Goal: Navigation & Orientation: Understand site structure

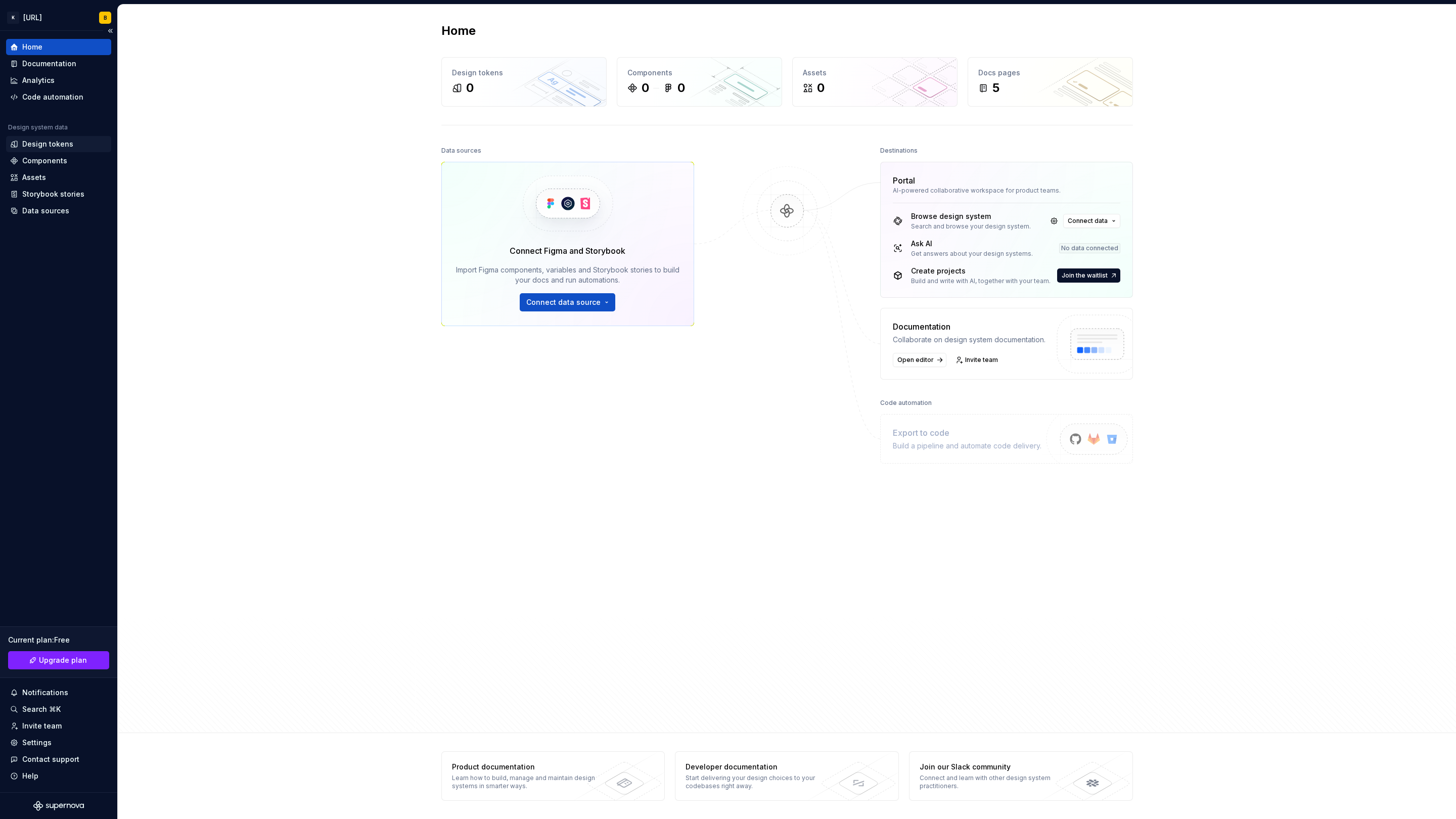
click at [38, 146] on div "Design tokens" at bounding box center [48, 144] width 51 height 10
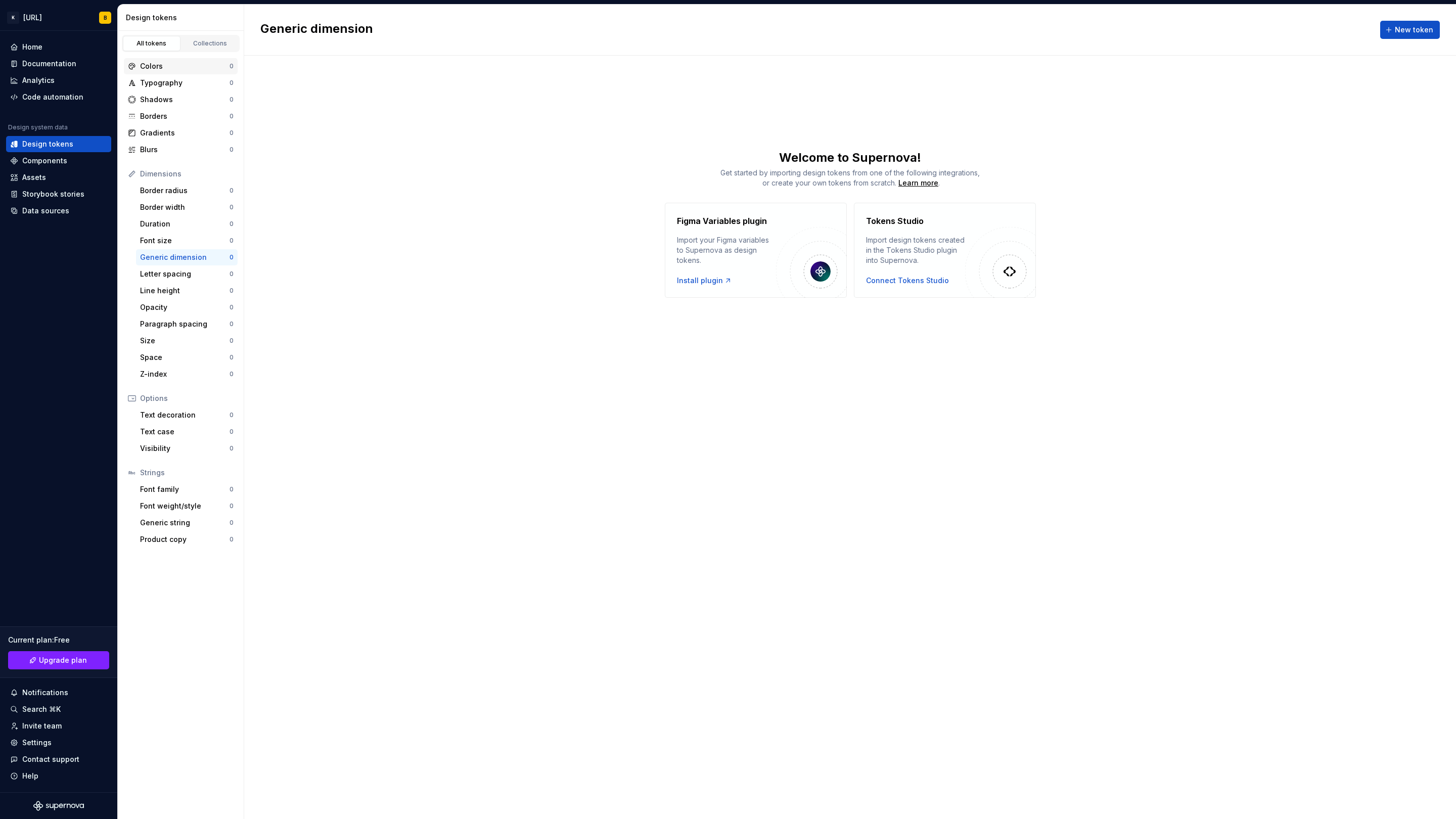
click at [156, 66] on div "Colors" at bounding box center [184, 66] width 89 height 10
click at [160, 82] on div "Typography" at bounding box center [184, 83] width 89 height 10
click at [164, 99] on div "Shadows" at bounding box center [184, 100] width 89 height 10
click at [167, 119] on div "Borders" at bounding box center [184, 116] width 89 height 10
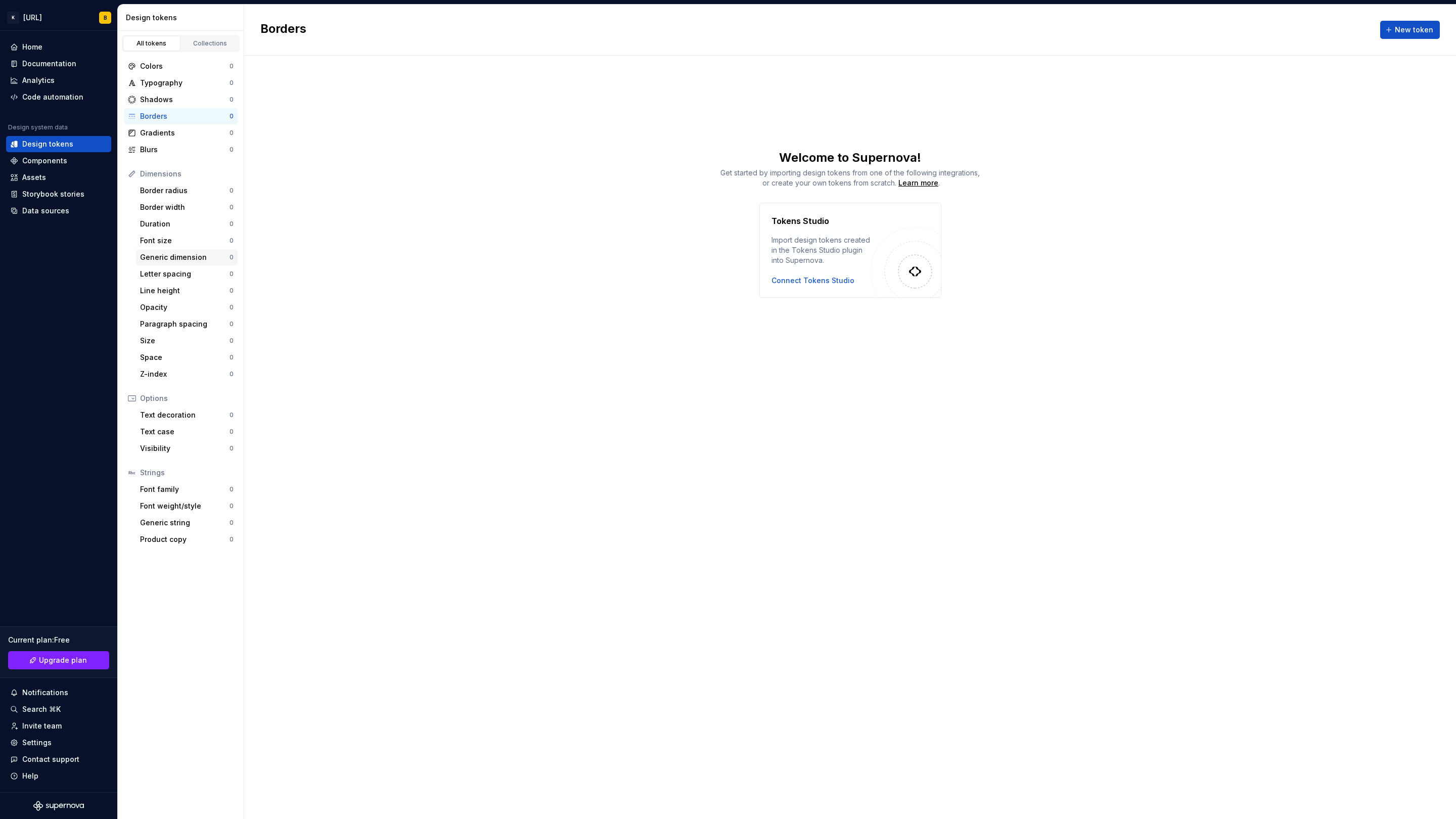
click at [179, 263] on div "Generic dimension 0" at bounding box center [187, 257] width 102 height 16
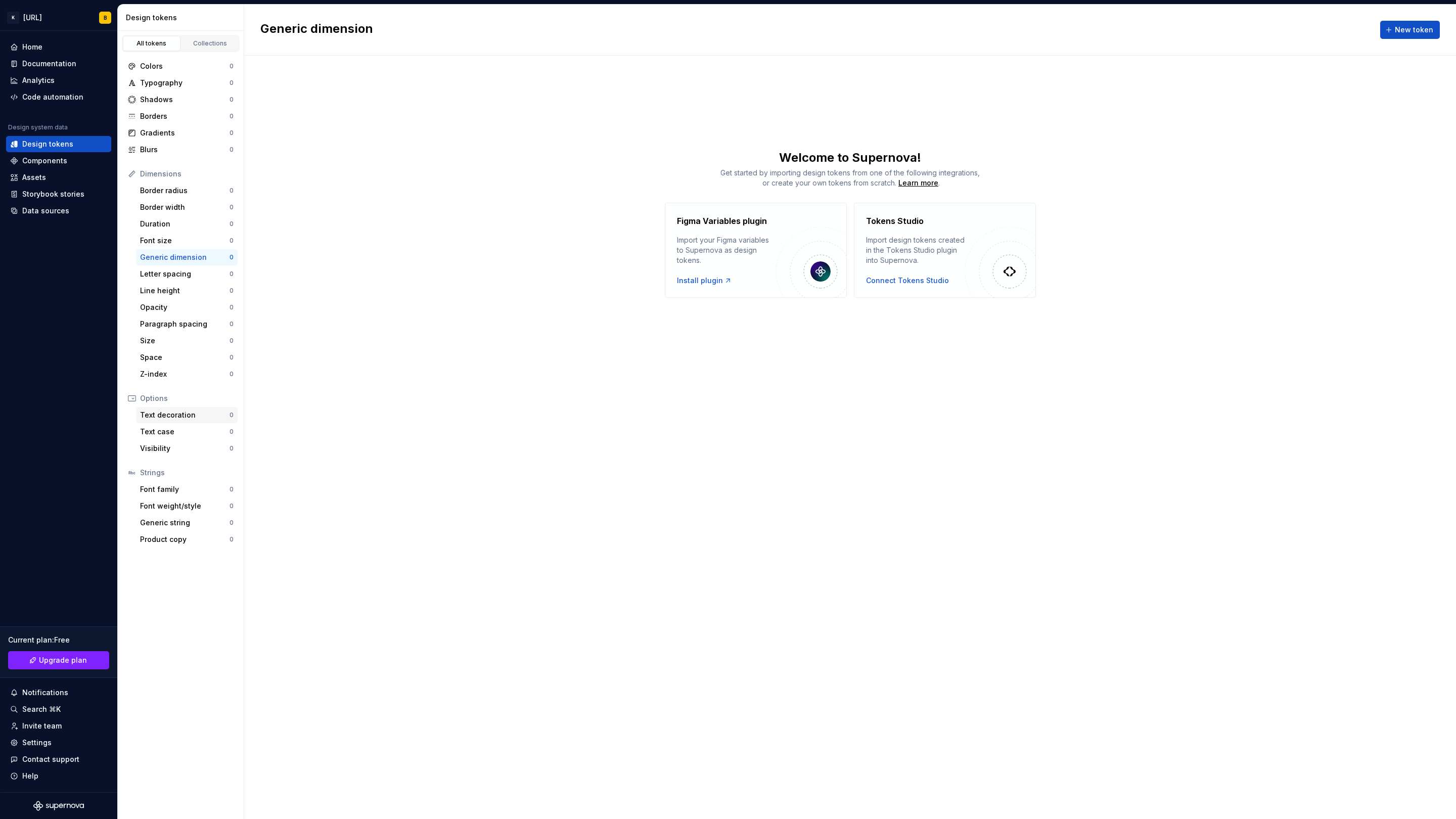
click at [167, 415] on div "Text decoration" at bounding box center [184, 415] width 89 height 10
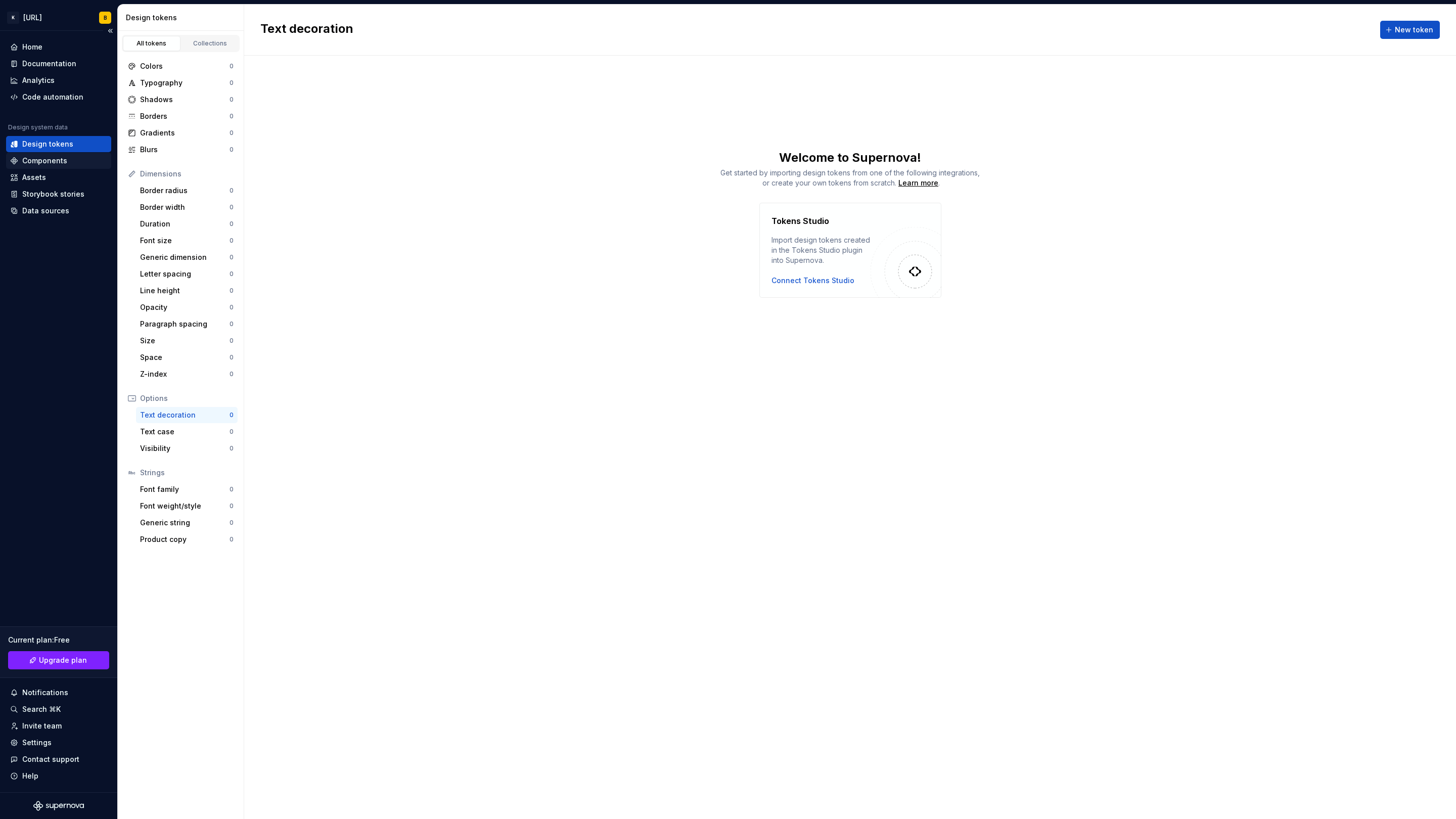
click at [52, 161] on div "Components" at bounding box center [45, 161] width 45 height 10
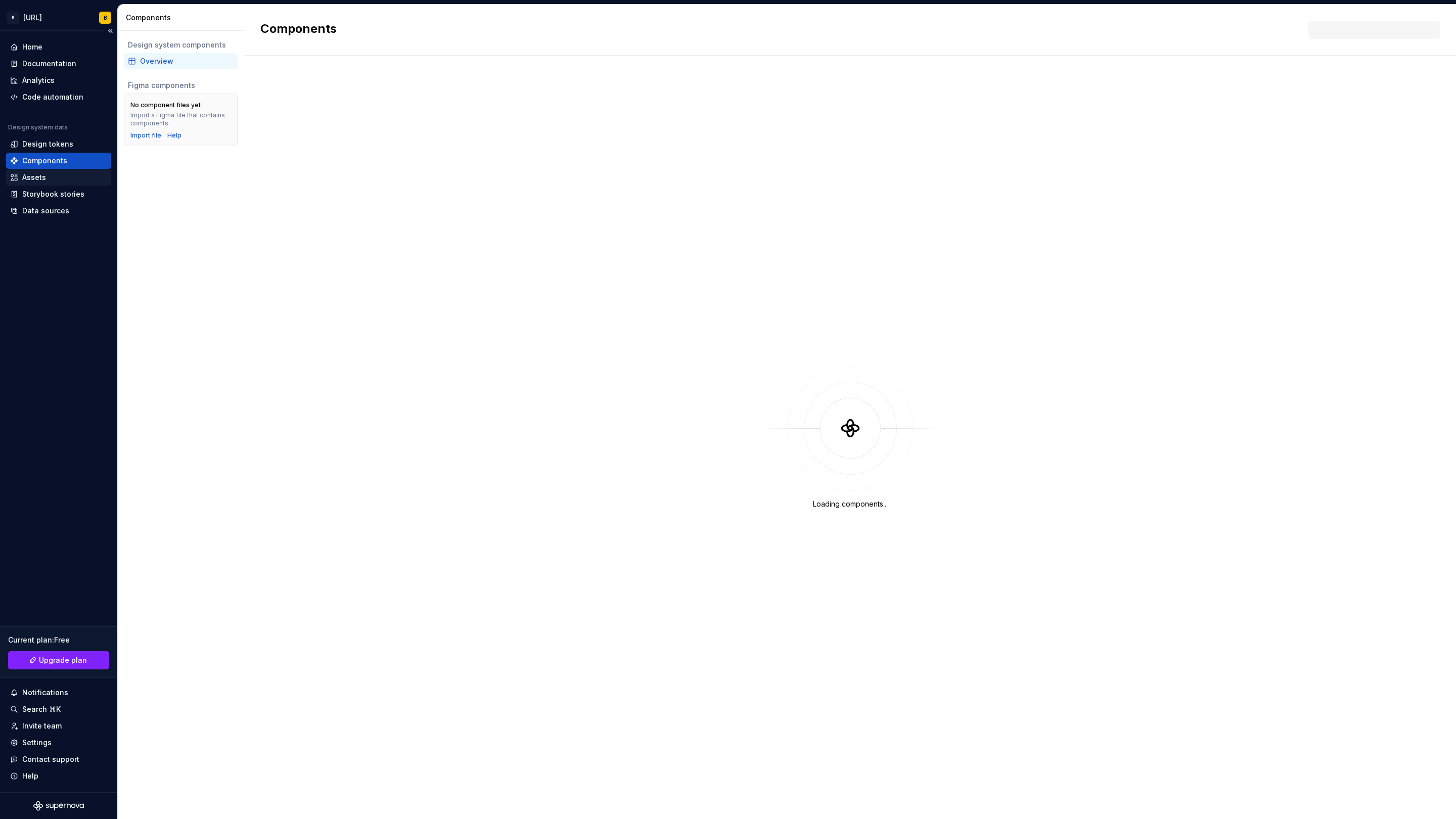
click at [59, 184] on div "Assets" at bounding box center [58, 177] width 106 height 16
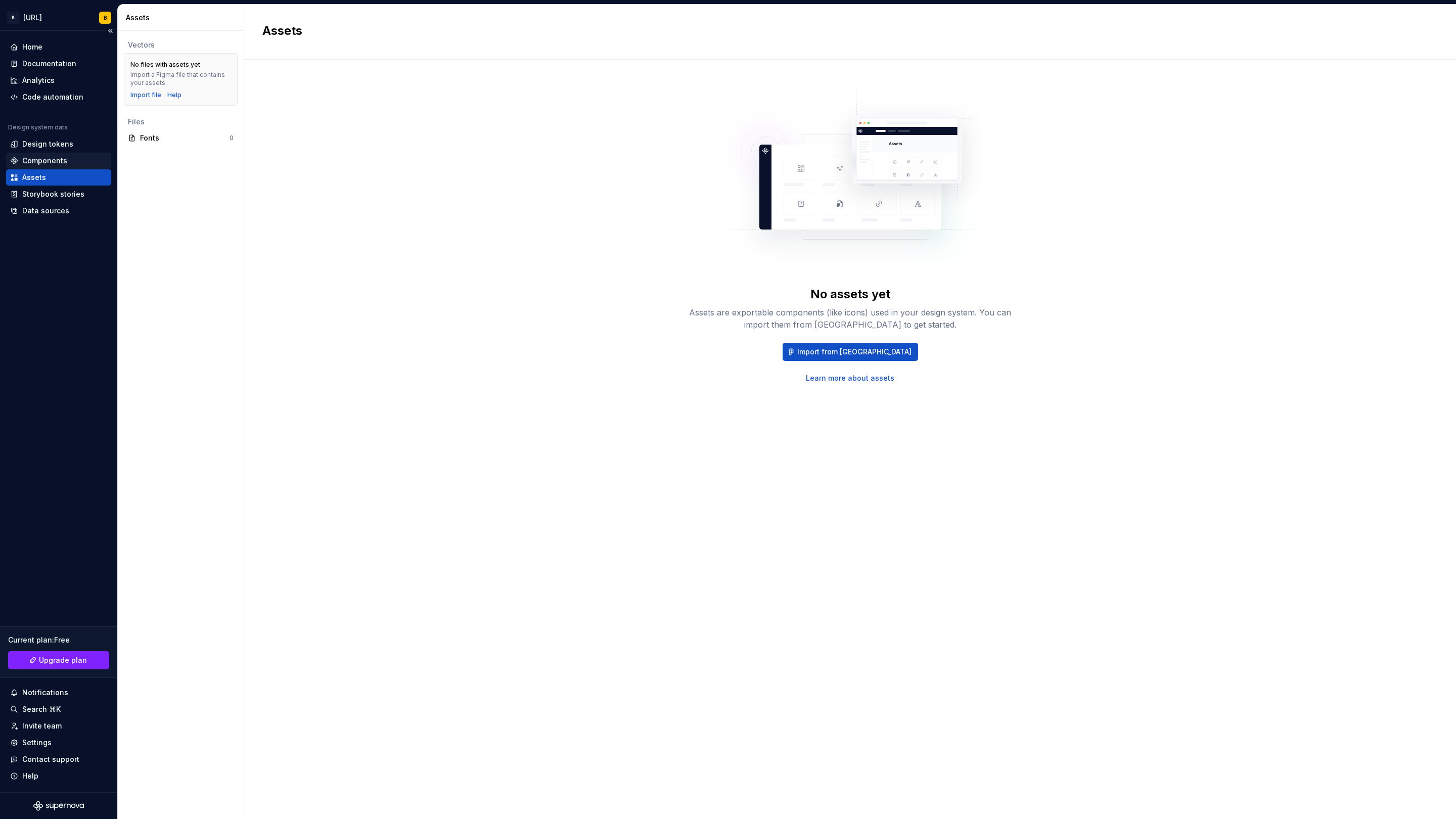
click at [24, 158] on div "Components" at bounding box center [45, 161] width 45 height 10
